Goal: Use online tool/utility: Utilize a website feature to perform a specific function

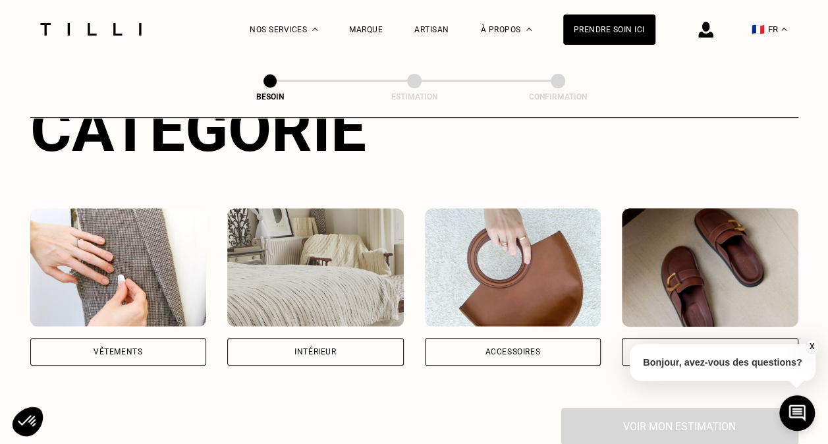
scroll to position [211, 0]
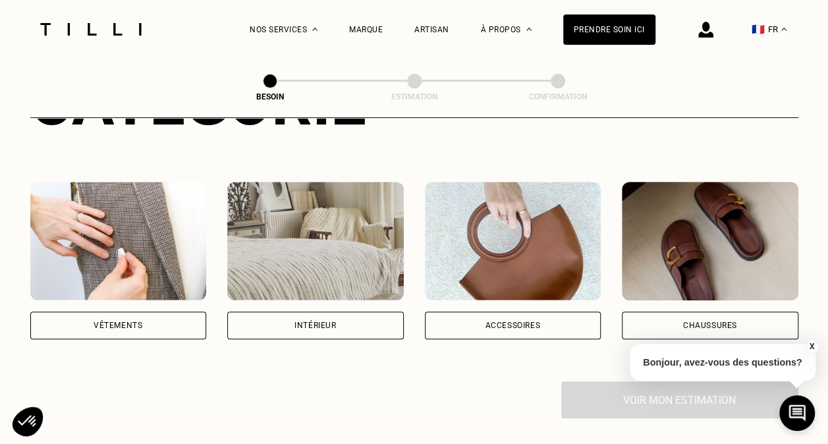
click at [130, 311] on div "Vêtements" at bounding box center [118, 325] width 176 height 28
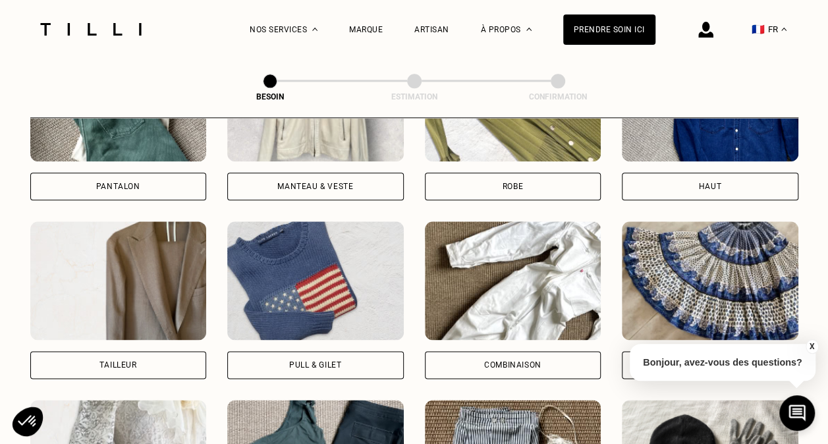
scroll to position [709, 0]
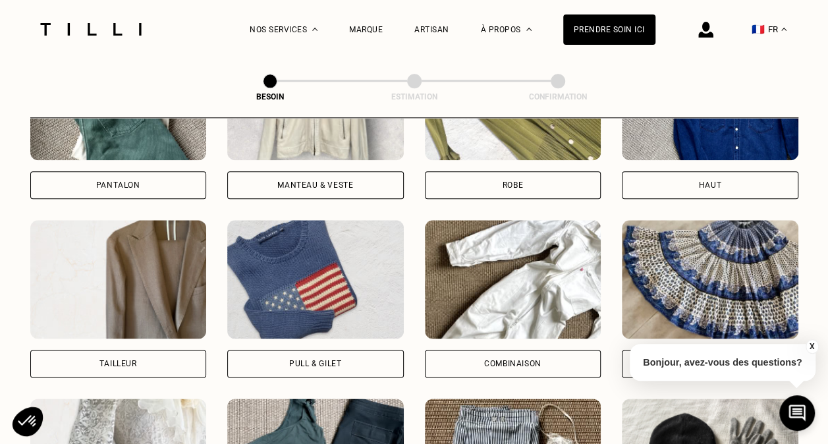
click at [130, 305] on img at bounding box center [118, 279] width 176 height 119
select select "FR"
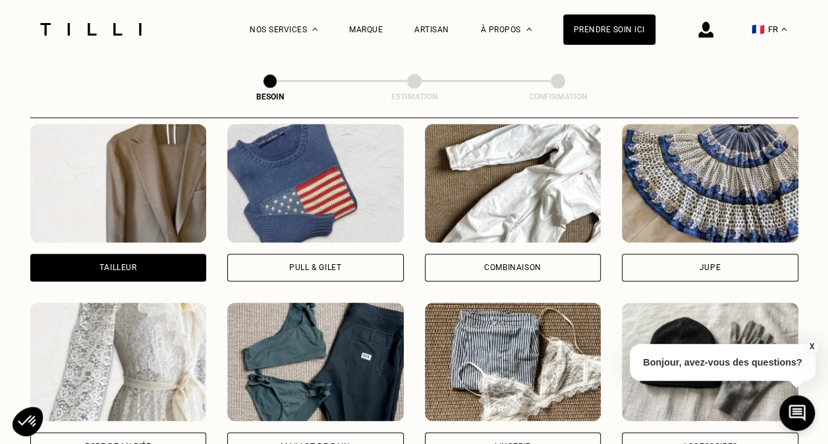
scroll to position [784, 0]
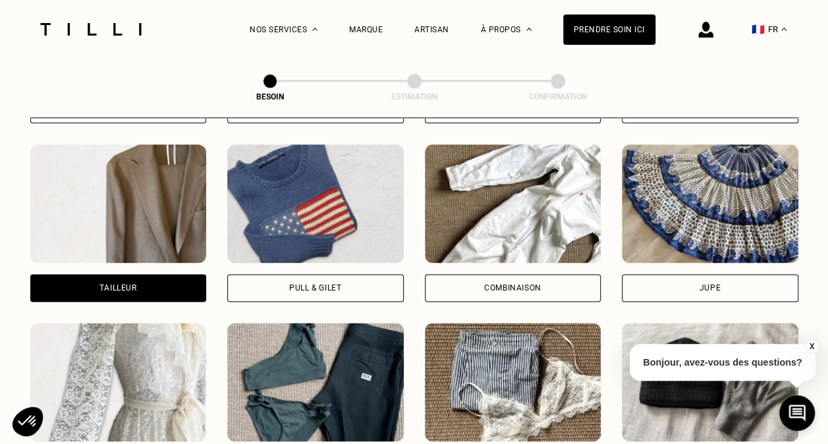
click at [137, 277] on div "Tailleur" at bounding box center [118, 288] width 176 height 28
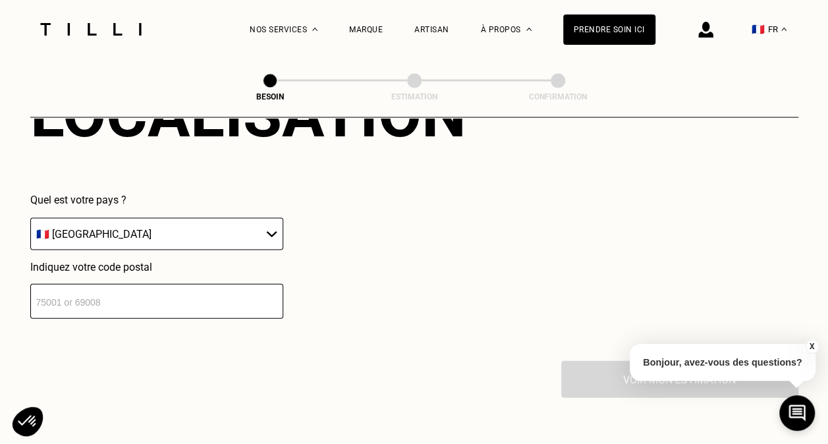
scroll to position [1278, 0]
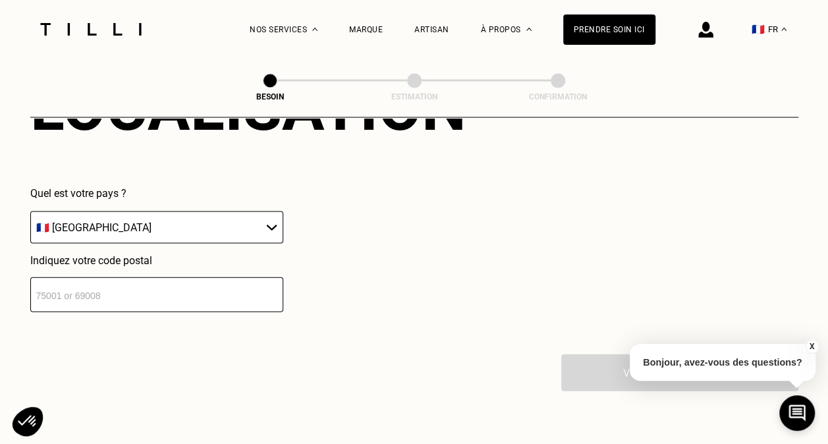
click at [137, 277] on input "number" at bounding box center [156, 294] width 253 height 35
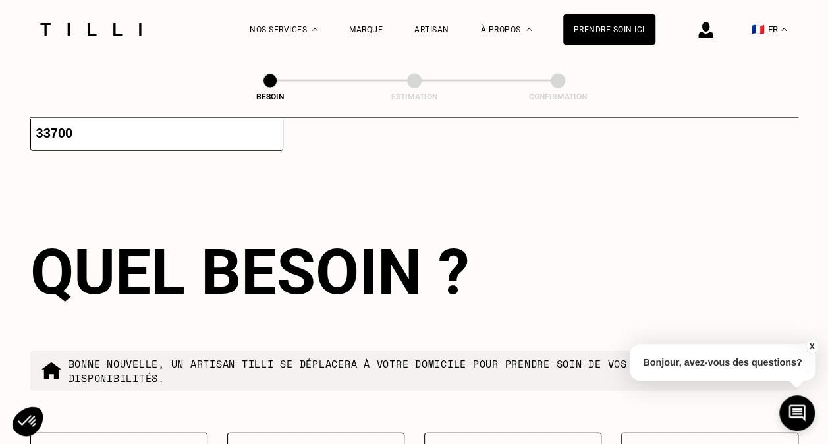
scroll to position [1472, 0]
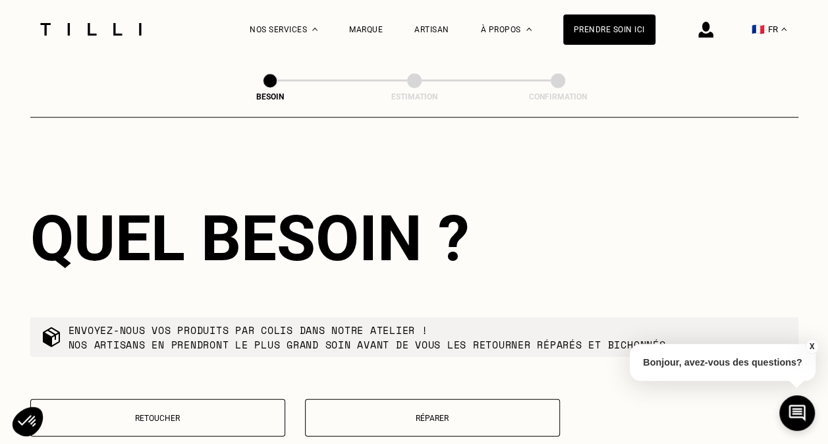
type input "33698"
click at [412, 414] on p "Réparer" at bounding box center [432, 418] width 240 height 9
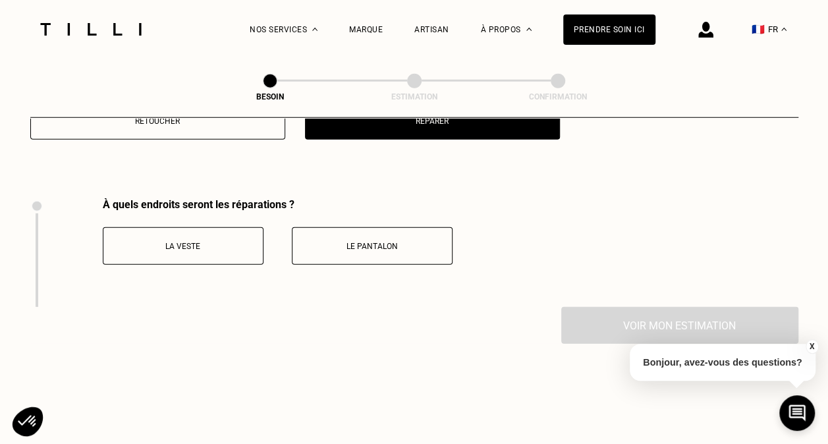
scroll to position [1811, 0]
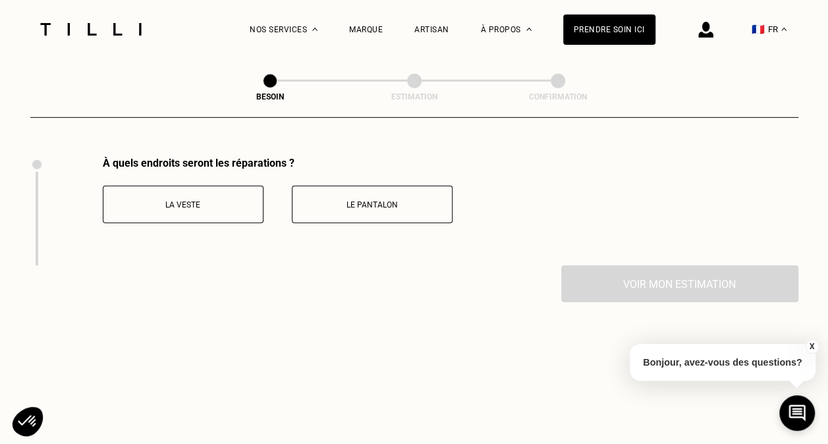
click at [215, 200] on p "La veste" at bounding box center [183, 204] width 146 height 9
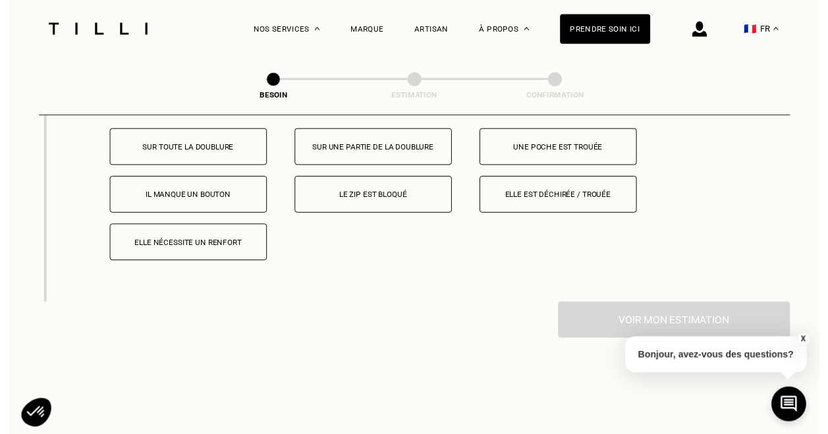
scroll to position [1972, 0]
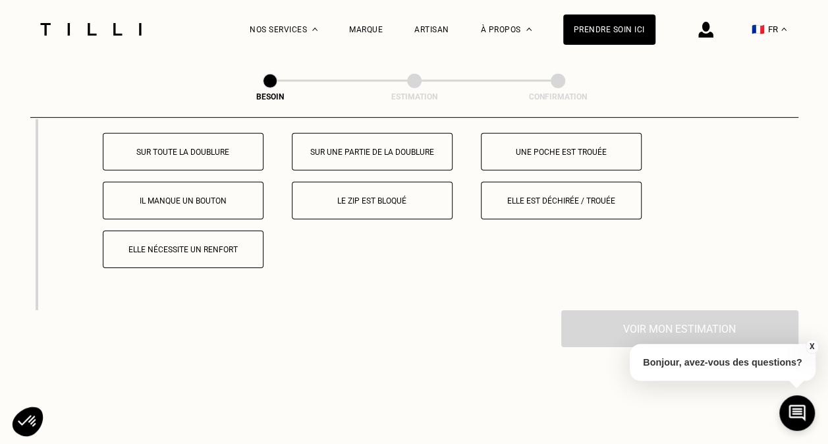
click at [540, 196] on p "Elle est déchirée / trouée" at bounding box center [561, 200] width 146 height 9
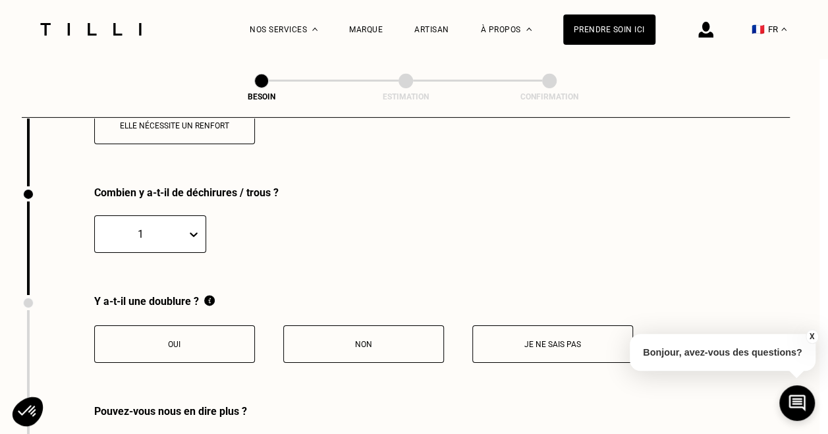
scroll to position [2126, 11]
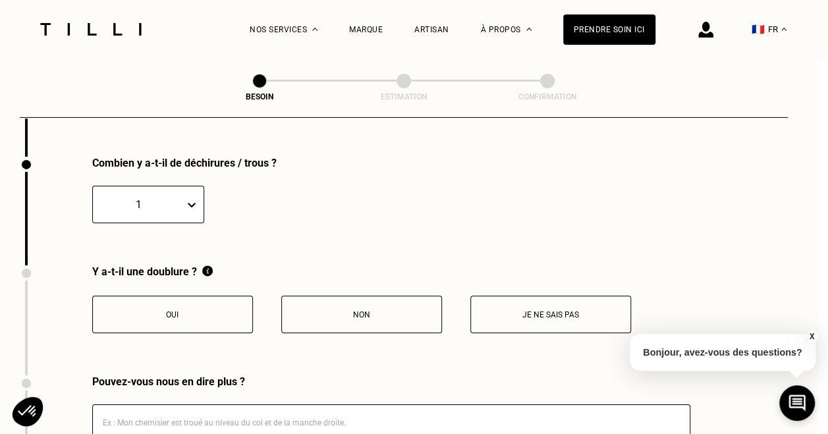
click at [194, 310] on p "Oui" at bounding box center [172, 314] width 146 height 9
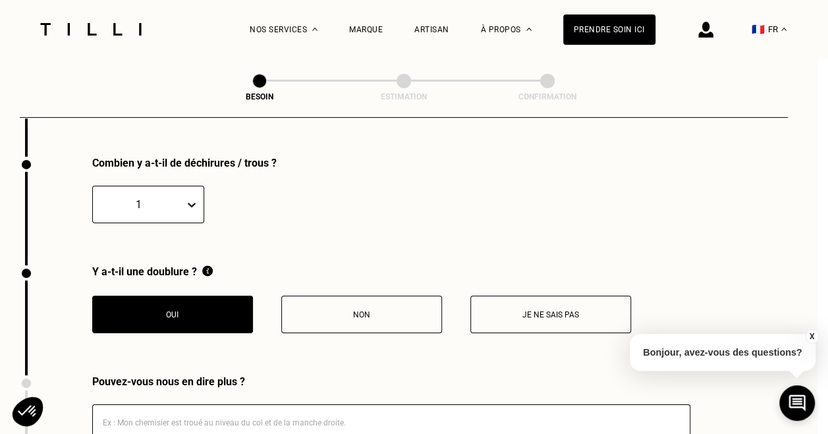
click at [479, 343] on div "Y a-t-il une doublure ? Oui Non Je ne sais pas" at bounding box center [325, 320] width 611 height 110
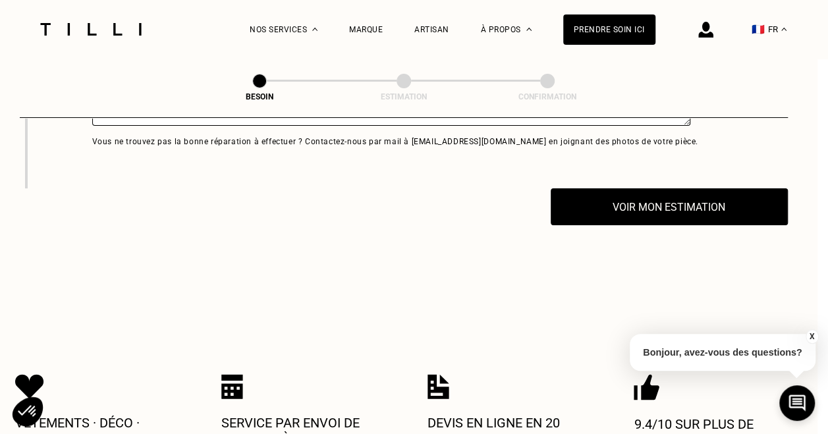
scroll to position [2494, 11]
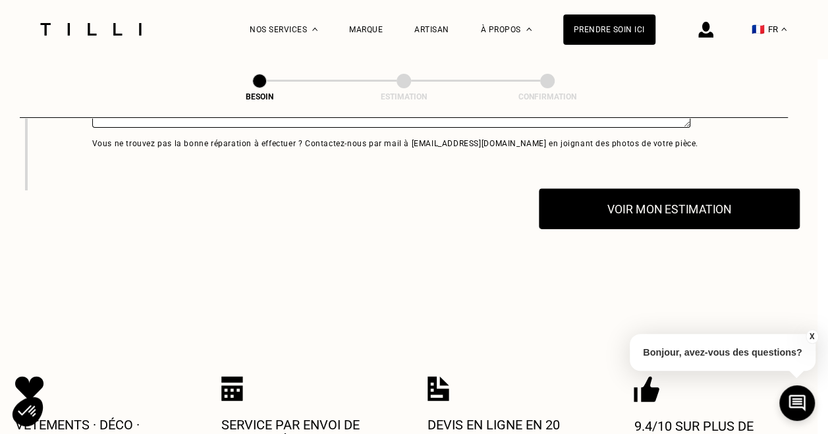
click at [684, 198] on button "Voir mon estimation" at bounding box center [669, 208] width 261 height 41
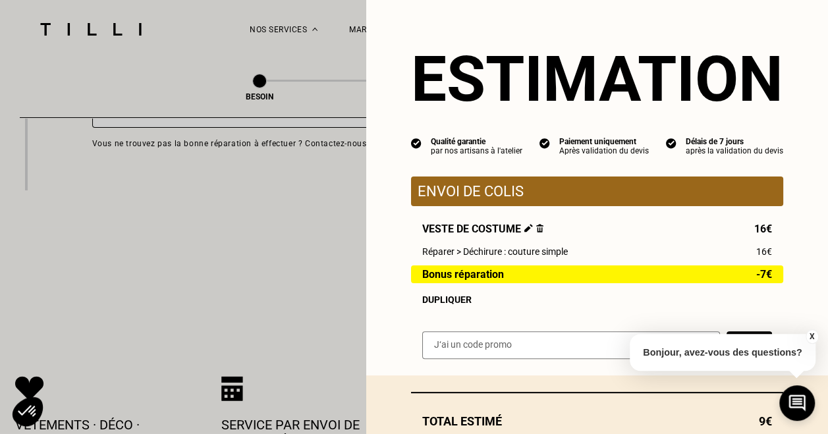
click at [684, 198] on p "Envoi de colis" at bounding box center [596, 191] width 359 height 16
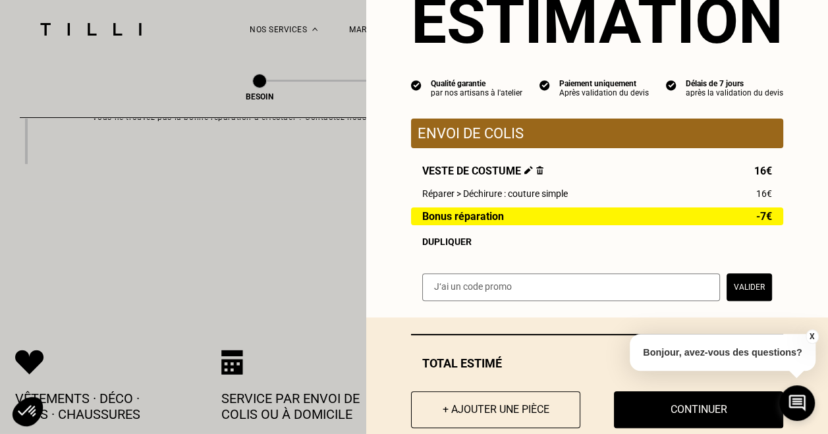
scroll to position [90, 0]
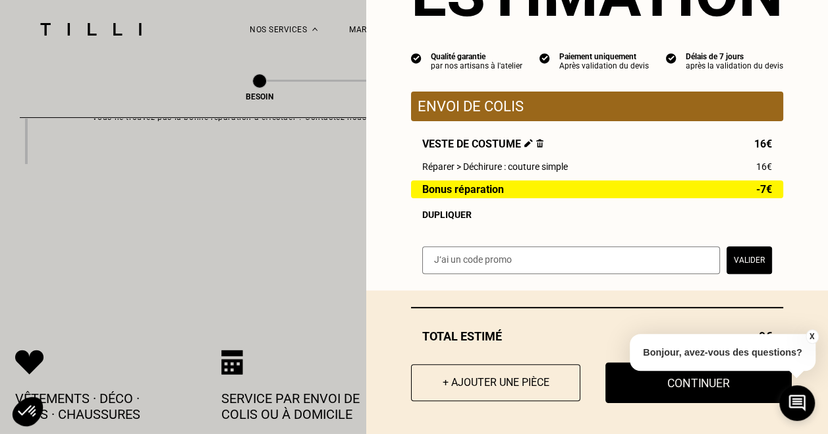
click at [718, 383] on button "Continuer" at bounding box center [698, 382] width 186 height 41
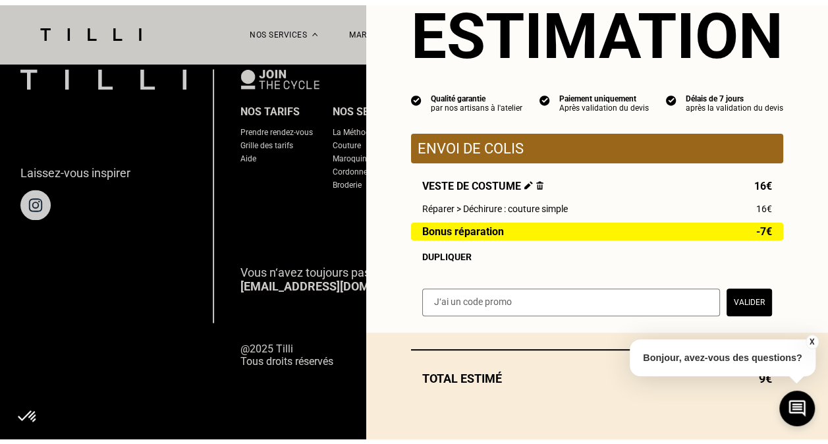
scroll to position [42, 0]
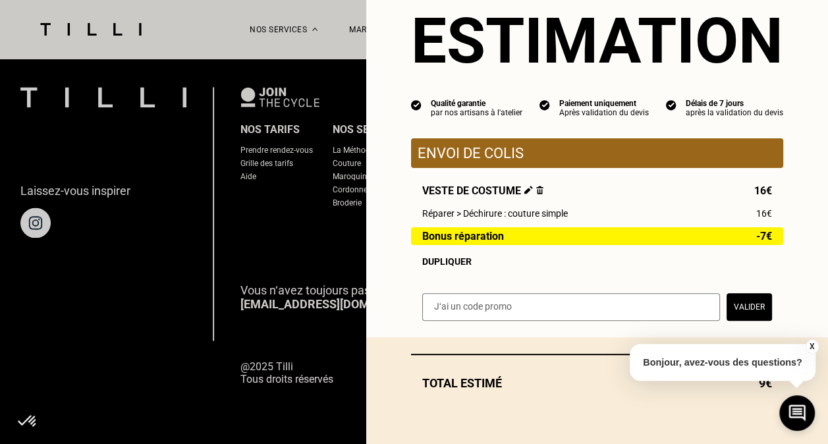
select select "FR"
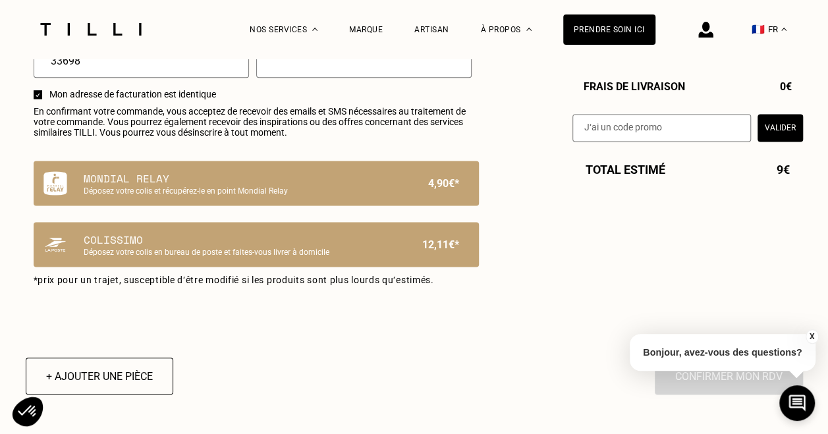
scroll to position [869, 0]
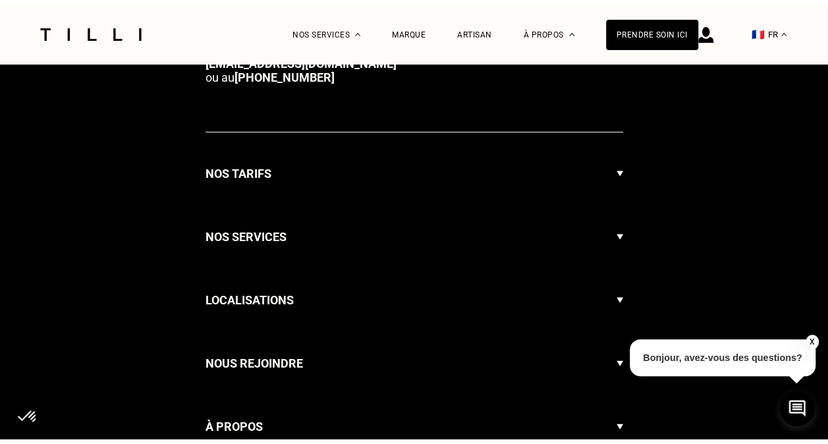
scroll to position [890, 0]
